Goal: Transaction & Acquisition: Download file/media

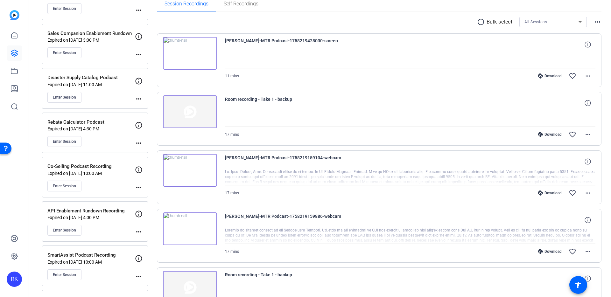
scroll to position [116, 0]
click at [189, 115] on img at bounding box center [190, 113] width 54 height 33
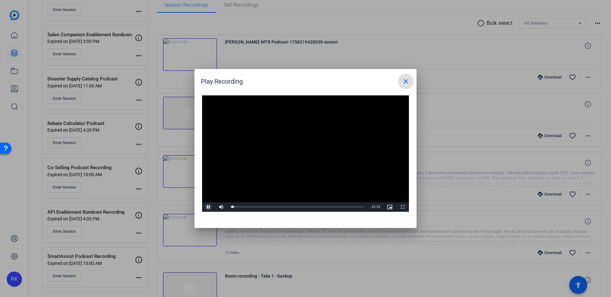
click at [207, 207] on span "Video Player" at bounding box center [208, 207] width 13 height 0
click at [404, 83] on mat-icon "close" at bounding box center [406, 82] width 8 height 8
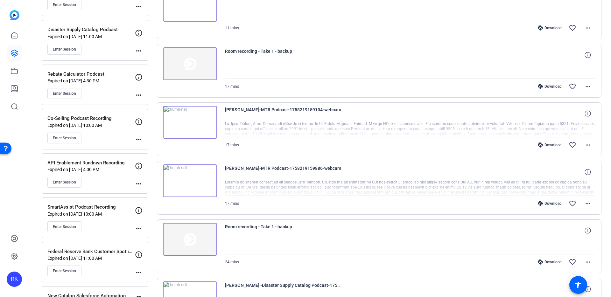
scroll to position [186, 0]
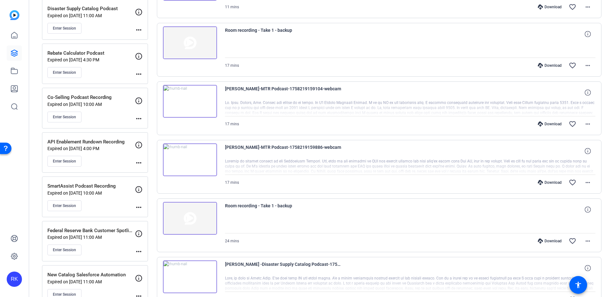
click at [200, 219] on img at bounding box center [190, 218] width 54 height 33
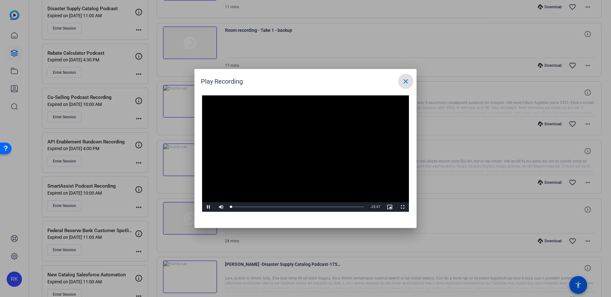
click at [404, 83] on mat-icon "close" at bounding box center [406, 82] width 8 height 8
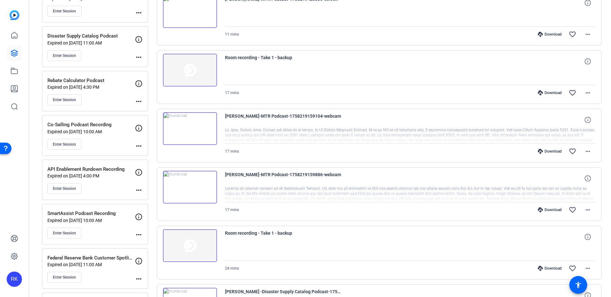
scroll to position [150, 0]
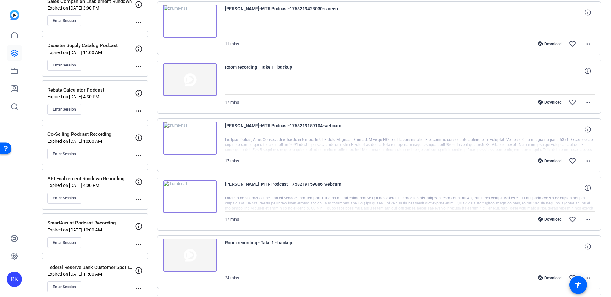
click at [481, 44] on div "Download" at bounding box center [550, 43] width 30 height 5
click at [481, 44] on mat-icon "more_horiz" at bounding box center [588, 44] width 8 height 8
click at [481, 72] on span "Download MP4" at bounding box center [570, 73] width 34 height 8
click at [481, 103] on span at bounding box center [587, 102] width 15 height 15
click at [481, 101] on div at bounding box center [305, 148] width 611 height 297
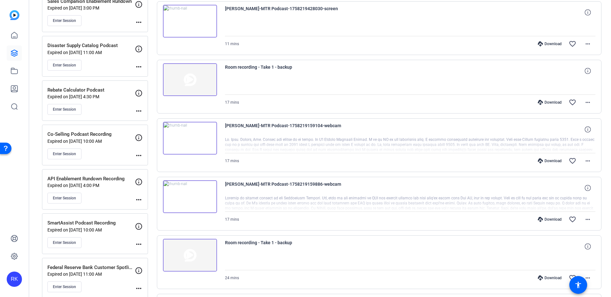
click at [481, 102] on div "Download" at bounding box center [550, 102] width 30 height 5
click at [481, 102] on mat-icon "more_horiz" at bounding box center [588, 103] width 8 height 8
